Goal: Register for event/course

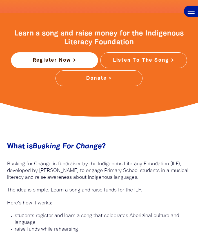
scroll to position [408, 0]
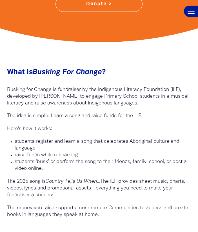
click at [111, 98] on p "Busking for Change is fundraiser by the Indigenous Literacy Foundation (ILF), d…" at bounding box center [99, 96] width 184 height 20
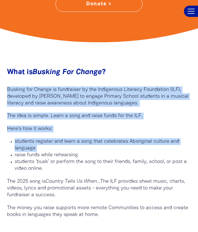
drag, startPoint x: 111, startPoint y: 98, endPoint x: 128, endPoint y: 140, distance: 45.5
click at [128, 140] on div "What is Busking For Change ?﻿ Busking for Change is fundraiser by the Indigenou…" at bounding box center [99, 143] width 184 height 150
click at [128, 140] on p "students register and learn a song that celebrates Aboriginal culture and langu…" at bounding box center [103, 145] width 176 height 14
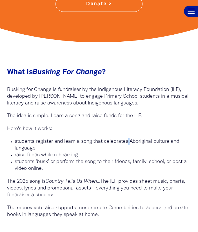
click at [128, 140] on p "students register and learn a song that celebrates Aboriginal culture and langu…" at bounding box center [103, 145] width 176 height 14
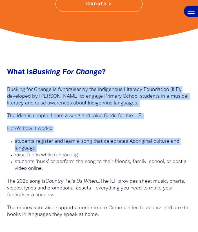
drag, startPoint x: 128, startPoint y: 140, endPoint x: 128, endPoint y: 93, distance: 46.4
click at [128, 93] on div "What is Busking For Change ?﻿ Busking for Change is fundraiser by the Indigenou…" at bounding box center [99, 143] width 184 height 150
click at [128, 93] on p "Busking for Change is fundraiser by the Indigenous Literacy Foundation (ILF), d…" at bounding box center [99, 96] width 184 height 20
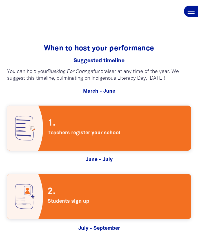
scroll to position [1266, 0]
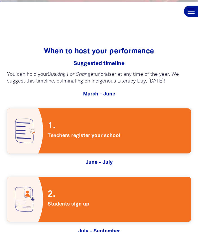
click at [104, 132] on span "Teachers register your school" at bounding box center [84, 135] width 73 height 7
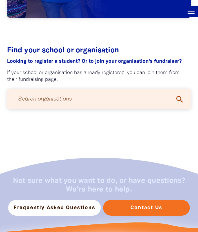
scroll to position [392, 0]
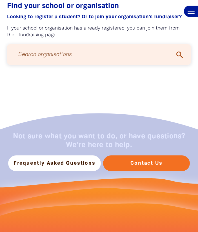
click at [64, 54] on input "Search organisations" at bounding box center [99, 54] width 172 height 15
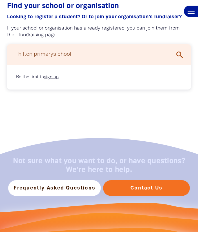
click at [53, 55] on input "hilton primarys chool" at bounding box center [99, 54] width 172 height 15
click at [84, 53] on input "hilton primary school" at bounding box center [99, 54] width 172 height 15
click at [179, 55] on icon "search" at bounding box center [179, 54] width 9 height 9
click at [96, 60] on input "hilton primary school" at bounding box center [99, 54] width 172 height 15
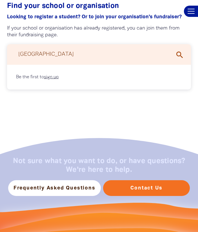
click at [96, 60] on input "hilton primary school" at bounding box center [99, 54] width 172 height 15
type input "fremantle"
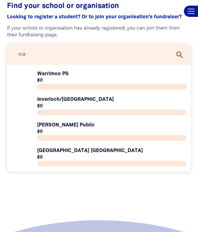
type input "w"
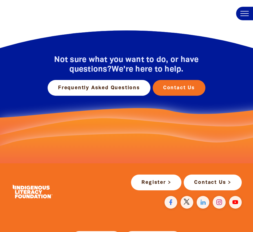
scroll to position [311, 0]
